Goal: Information Seeking & Learning: Find specific fact

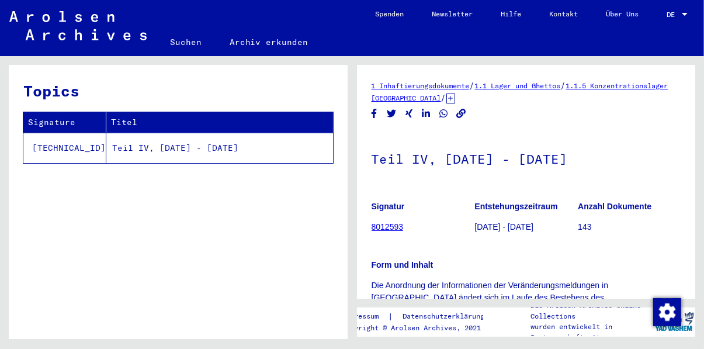
click at [393, 228] on link "8012593" at bounding box center [388, 226] width 32 height 9
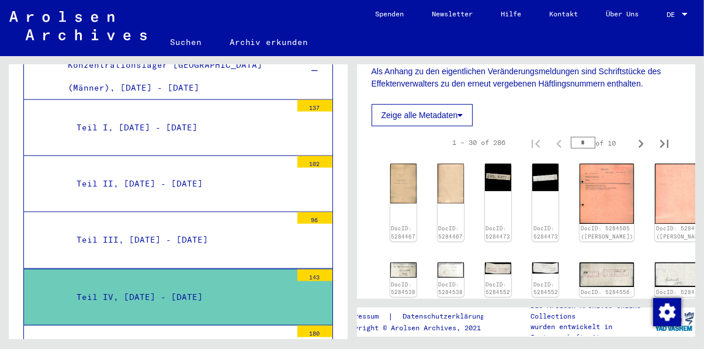
scroll to position [276, 0]
click at [406, 167] on img at bounding box center [402, 182] width 27 height 42
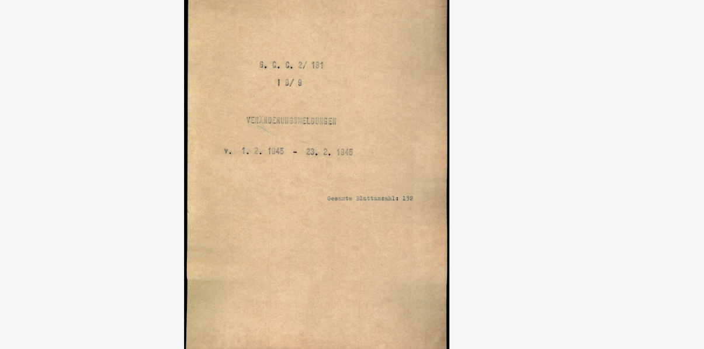
click at [536, 161] on img at bounding box center [352, 145] width 484 height 232
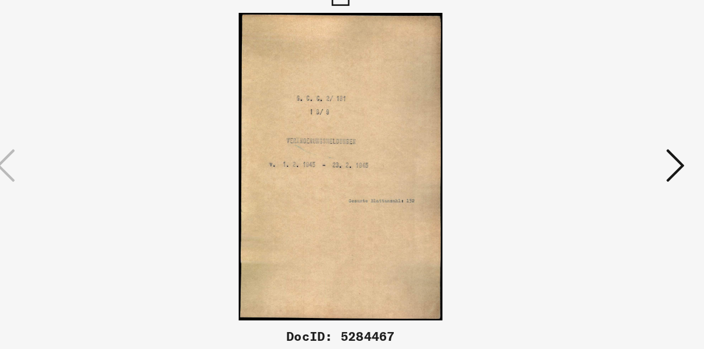
click at [602, 146] on icon at bounding box center [605, 144] width 14 height 28
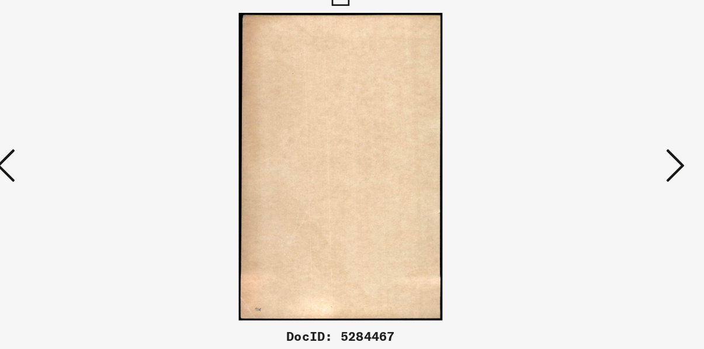
click at [603, 144] on icon at bounding box center [605, 144] width 14 height 28
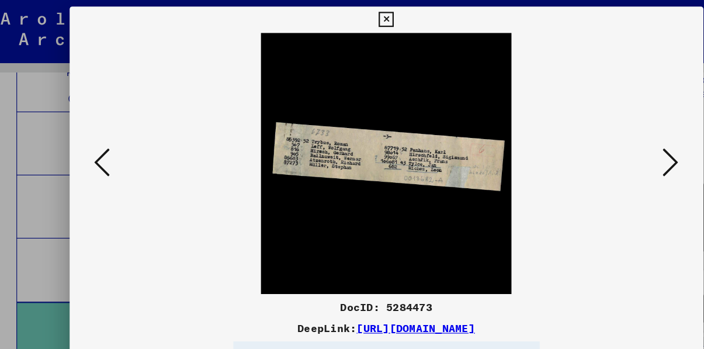
click at [601, 151] on icon at bounding box center [605, 144] width 14 height 28
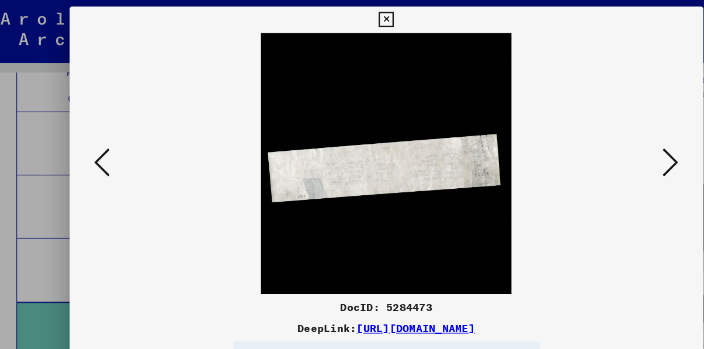
click at [597, 146] on button at bounding box center [604, 145] width 21 height 33
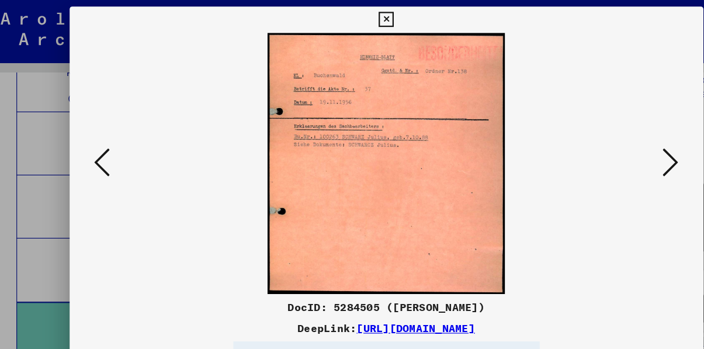
click at [598, 142] on icon at bounding box center [605, 144] width 14 height 28
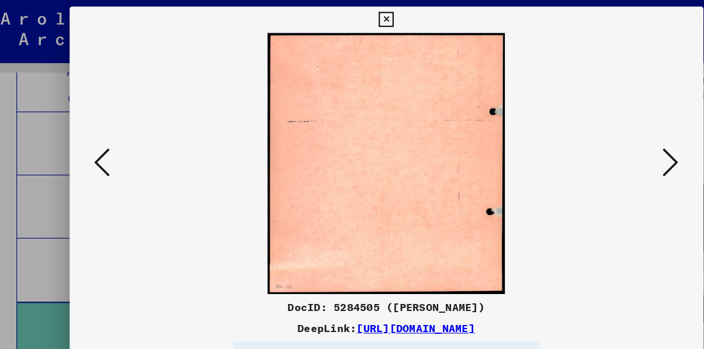
click at [598, 144] on icon at bounding box center [605, 144] width 14 height 28
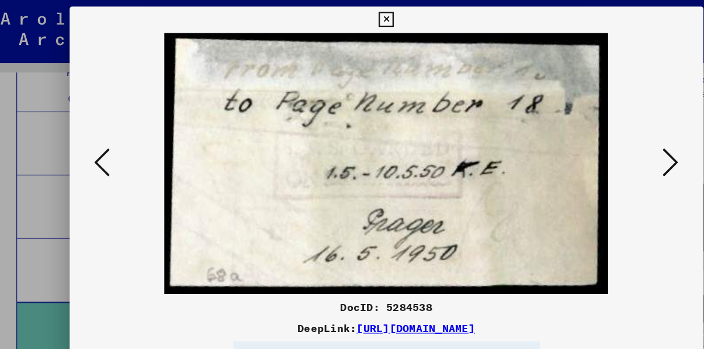
click at [601, 147] on icon at bounding box center [605, 144] width 14 height 28
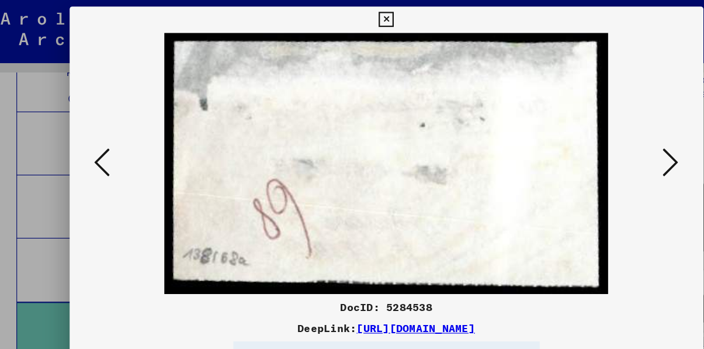
click at [598, 148] on icon at bounding box center [605, 144] width 14 height 28
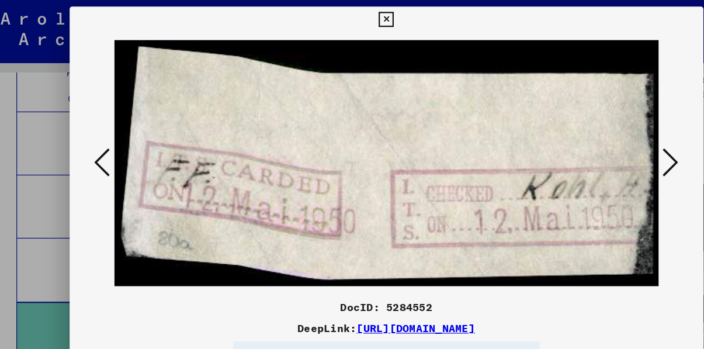
click at [596, 155] on button at bounding box center [604, 145] width 21 height 33
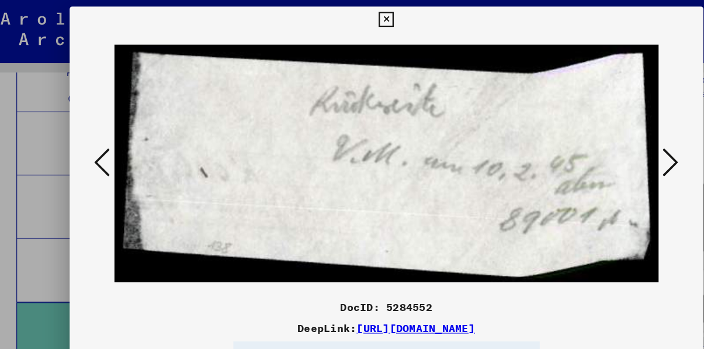
click at [595, 152] on button at bounding box center [604, 145] width 21 height 33
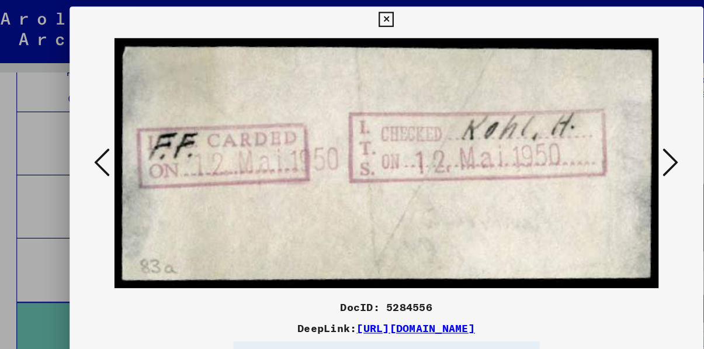
click at [594, 144] on button at bounding box center [604, 145] width 21 height 33
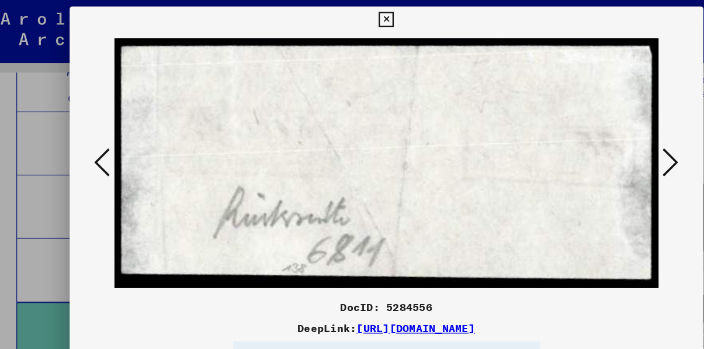
click at [592, 148] on img at bounding box center [352, 145] width 484 height 232
click at [590, 148] on img at bounding box center [352, 145] width 484 height 232
click at [599, 148] on icon at bounding box center [605, 144] width 14 height 28
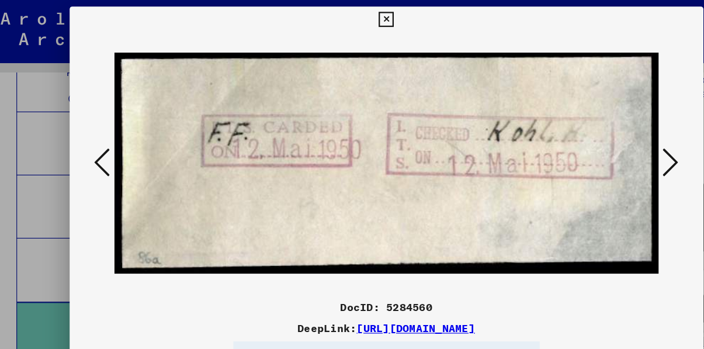
click at [599, 145] on icon at bounding box center [605, 144] width 14 height 28
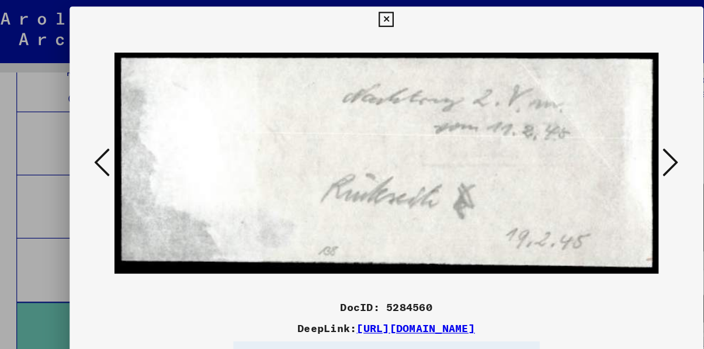
click at [601, 140] on icon at bounding box center [605, 144] width 14 height 28
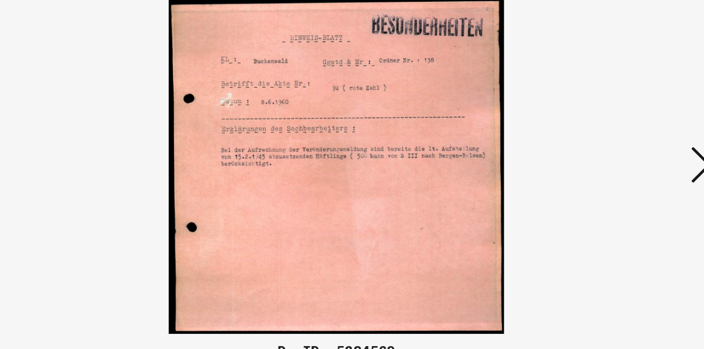
click at [598, 146] on icon at bounding box center [605, 144] width 14 height 28
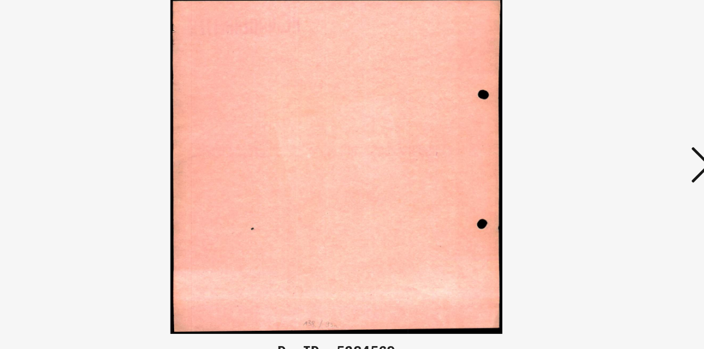
click at [597, 146] on button at bounding box center [604, 145] width 21 height 33
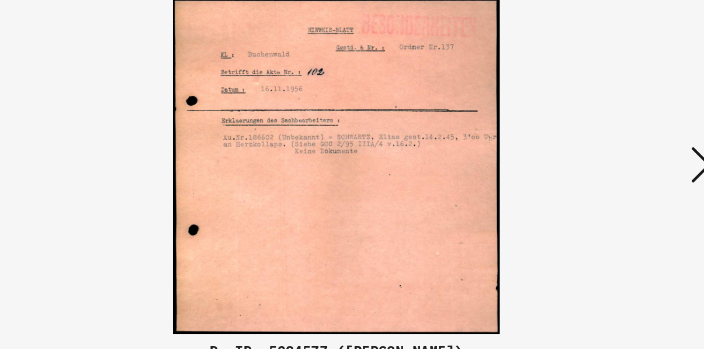
click at [590, 150] on img at bounding box center [352, 145] width 484 height 232
click at [594, 147] on button at bounding box center [604, 145] width 21 height 33
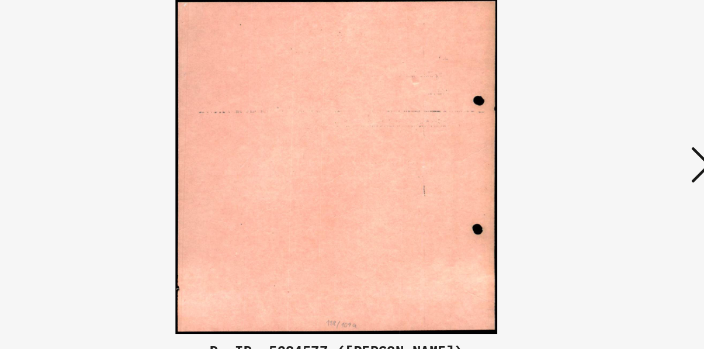
click at [596, 148] on button at bounding box center [604, 145] width 21 height 33
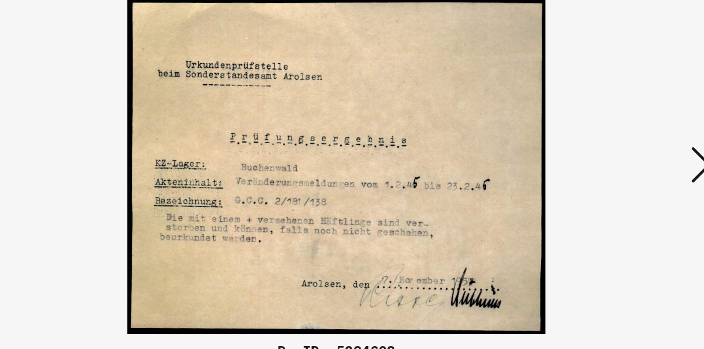
click at [595, 158] on button at bounding box center [604, 145] width 21 height 33
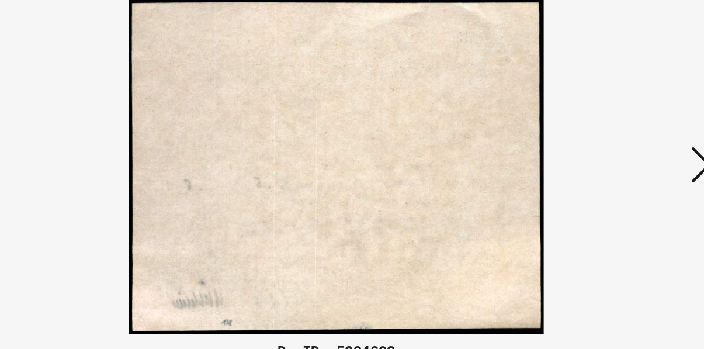
click at [595, 158] on button at bounding box center [604, 145] width 21 height 33
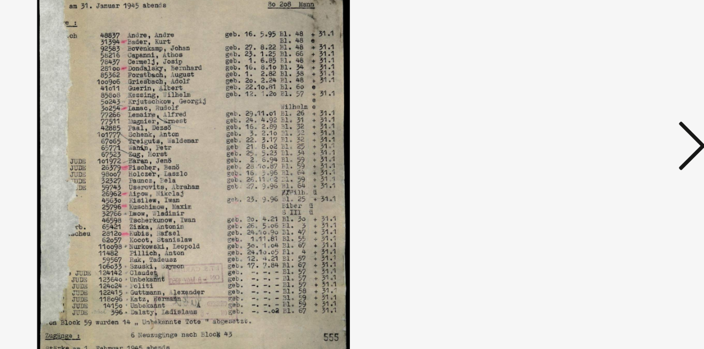
click at [595, 155] on button at bounding box center [604, 145] width 21 height 33
click at [596, 155] on button at bounding box center [604, 145] width 21 height 33
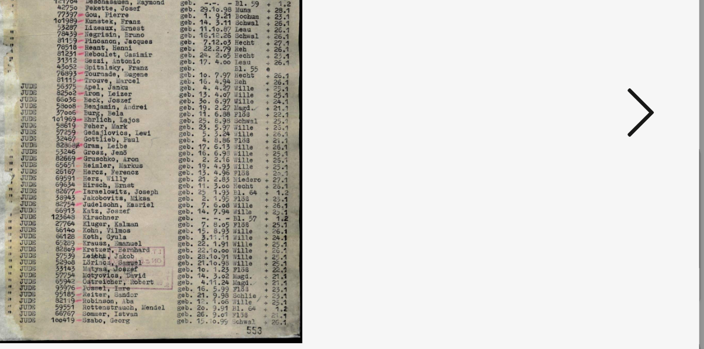
click at [593, 175] on img at bounding box center [352, 145] width 484 height 232
click at [602, 158] on icon at bounding box center [605, 144] width 14 height 28
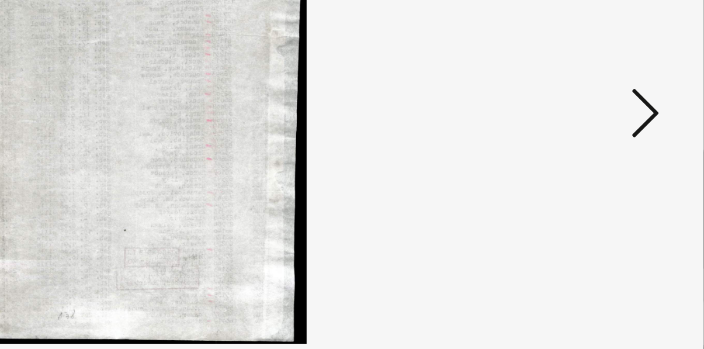
click at [604, 158] on icon at bounding box center [605, 144] width 14 height 28
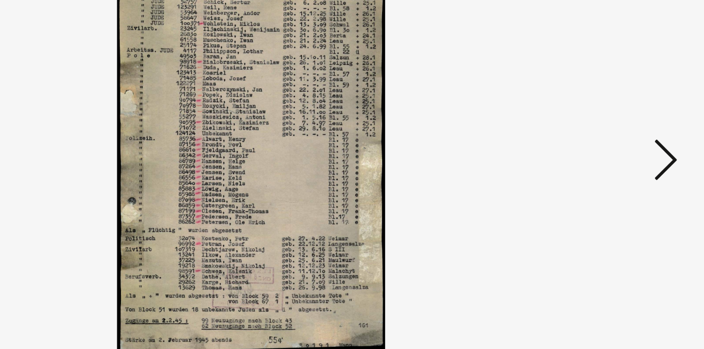
click at [605, 158] on icon at bounding box center [605, 144] width 14 height 28
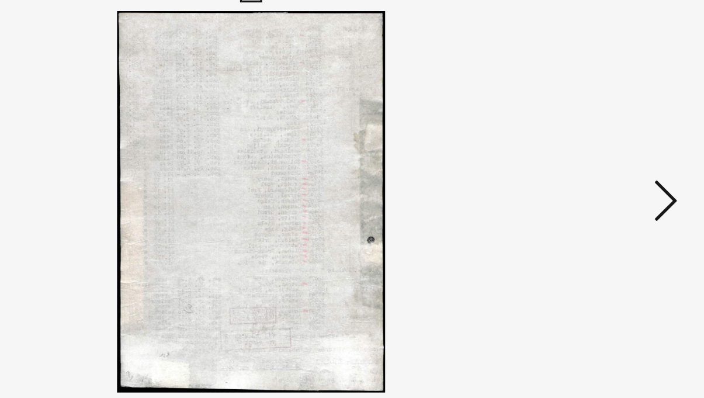
click at [599, 174] on icon at bounding box center [605, 169] width 14 height 28
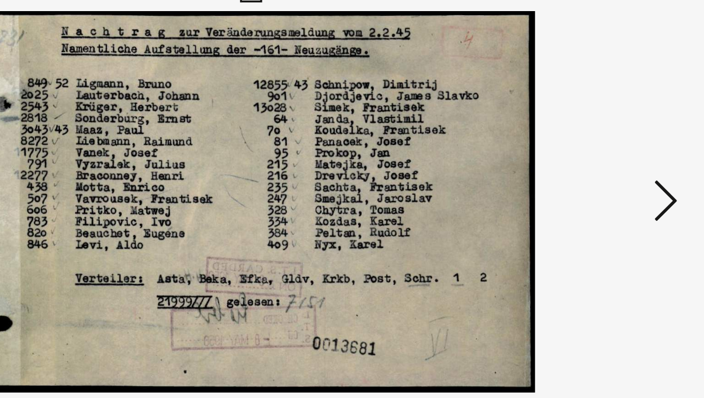
click at [605, 174] on icon at bounding box center [605, 169] width 14 height 28
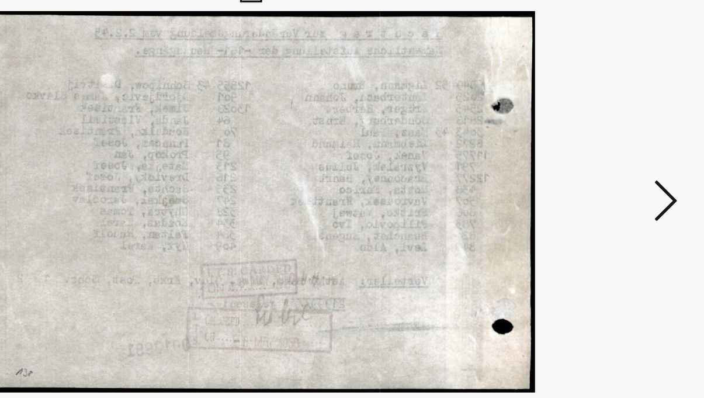
click at [603, 177] on icon at bounding box center [605, 169] width 14 height 28
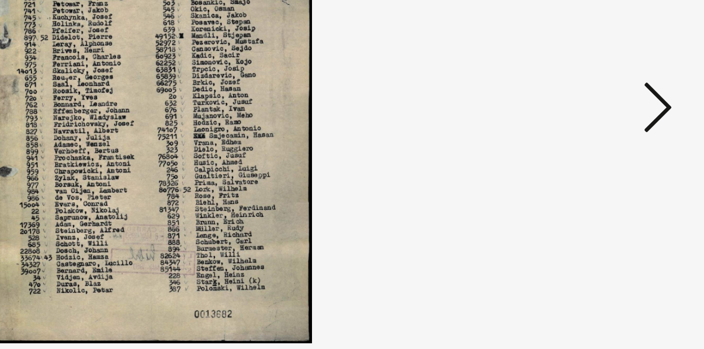
click at [602, 158] on icon at bounding box center [605, 144] width 14 height 28
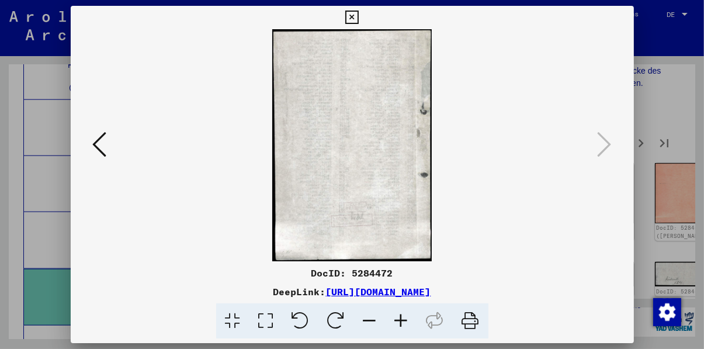
click at [349, 25] on icon at bounding box center [351, 18] width 13 height 14
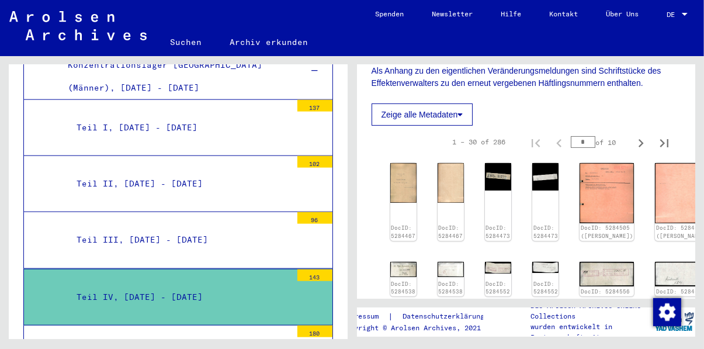
click at [282, 212] on mat-tree-node "Teil III, 23.01.1945 - 31.01.1945 96" at bounding box center [178, 240] width 310 height 56
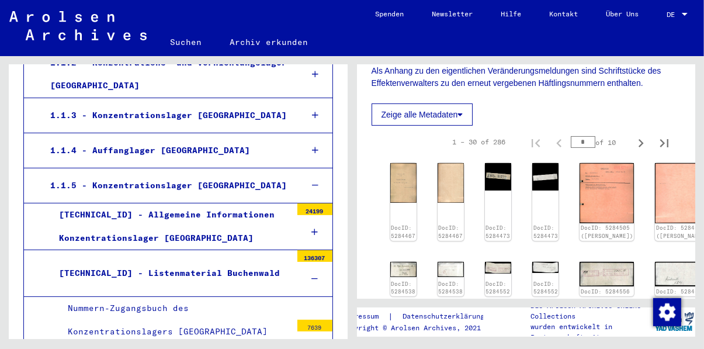
scroll to position [290, 0]
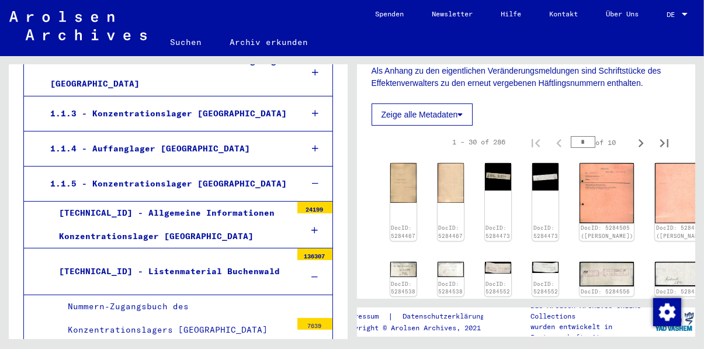
click at [314, 226] on icon at bounding box center [314, 230] width 6 height 8
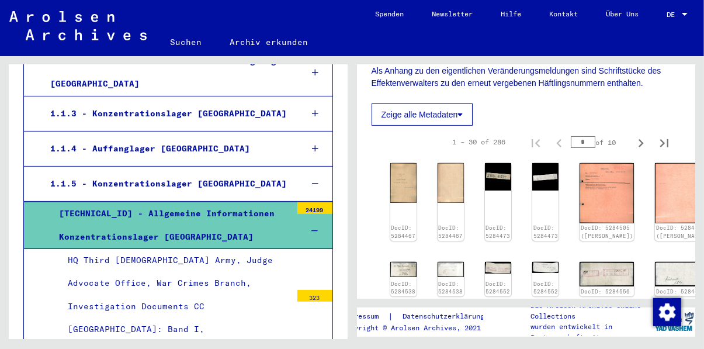
click at [312, 227] on icon at bounding box center [314, 231] width 6 height 8
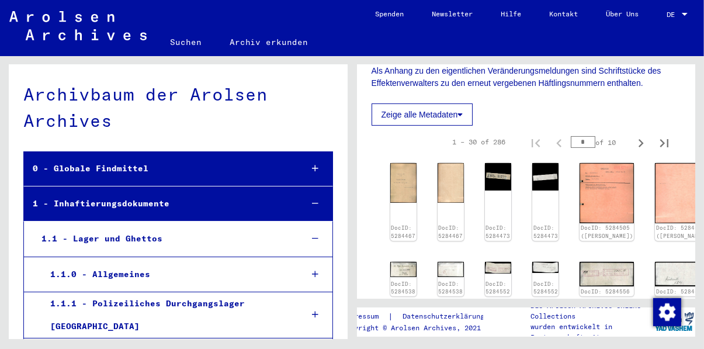
scroll to position [0, 0]
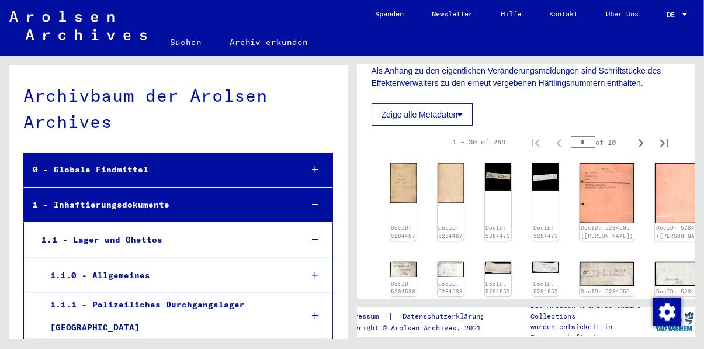
click at [182, 44] on link "Suchen" at bounding box center [186, 42] width 60 height 28
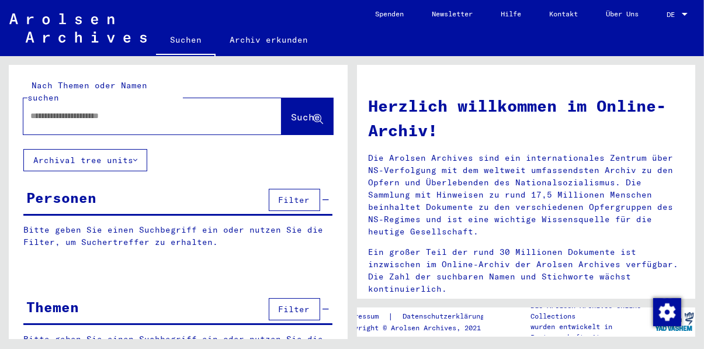
click at [213, 110] on input "text" at bounding box center [138, 116] width 216 height 12
type input "**********"
click at [292, 111] on span "Suche" at bounding box center [306, 117] width 29 height 12
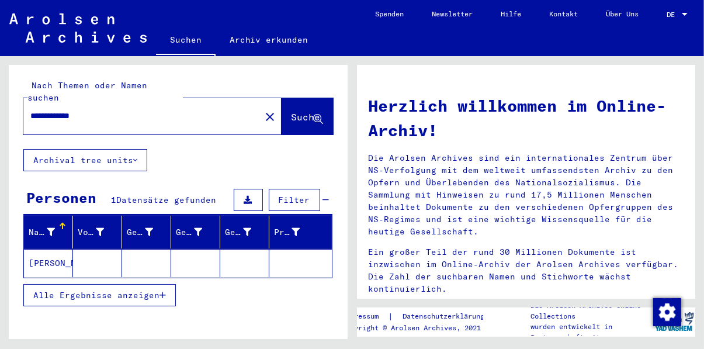
click at [66, 249] on mat-cell "WIEROSZEWSKY" at bounding box center [48, 263] width 49 height 28
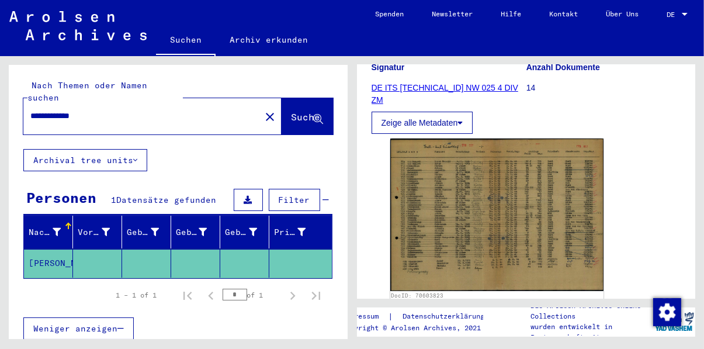
scroll to position [176, 0]
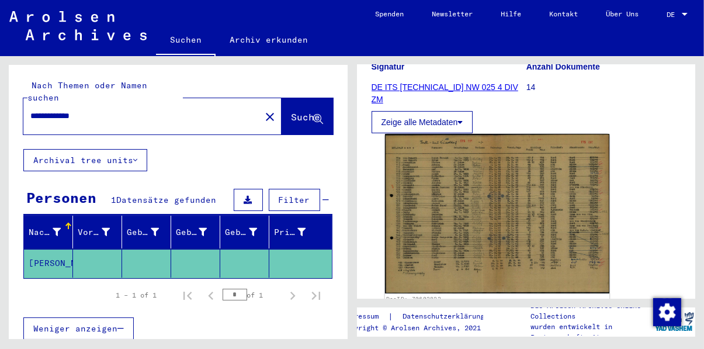
click at [505, 248] on img at bounding box center [496, 213] width 224 height 159
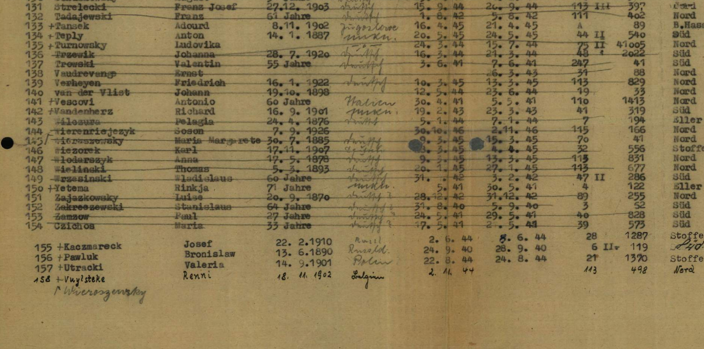
click at [306, 302] on img at bounding box center [352, 163] width 563 height 281
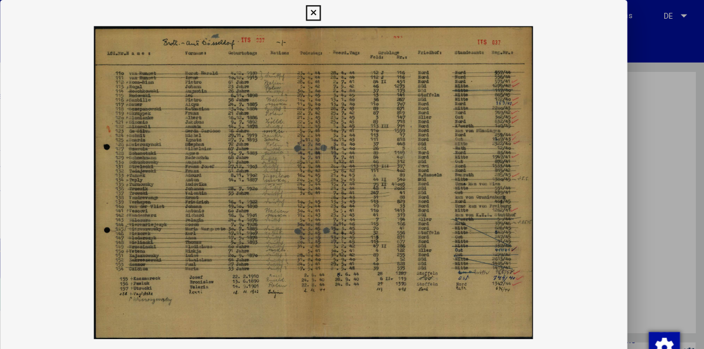
scroll to position [0, 0]
